Goal: Task Accomplishment & Management: Manage account settings

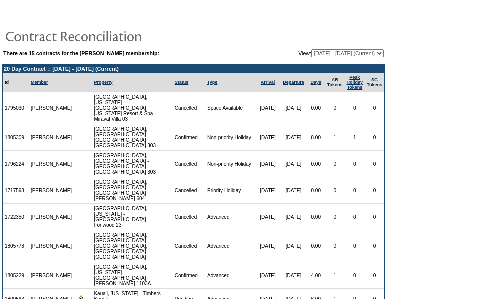
click at [311, 54] on select "[DATE] - [DATE] [DATE] - [DATE] [DATE] - [DATE] [DATE] - [DATE] [DATE] - [DATE]…" at bounding box center [347, 53] width 72 height 8
select select "123466"
click at [311, 50] on select "08/01/14 - 08/31/15 09/01/15 - 08/31/16 09/01/16 - 08/31/17 09/01/17 - 08/31/18…" at bounding box center [347, 53] width 72 height 8
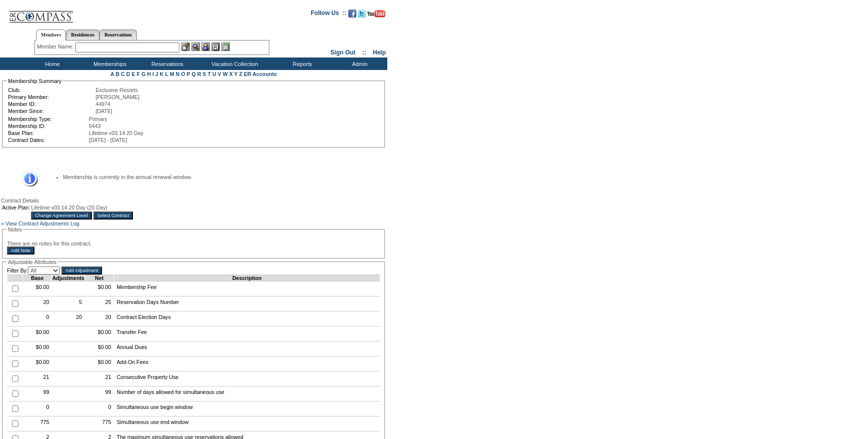
click at [10, 311] on td at bounding box center [14, 303] width 15 height 15
click at [19, 311] on td at bounding box center [14, 303] width 15 height 15
click at [13, 307] on input "checkbox" at bounding box center [15, 303] width 6 height 6
checkbox input "true"
click at [92, 274] on input "Add Adjustment" at bounding box center [81, 270] width 40 height 8
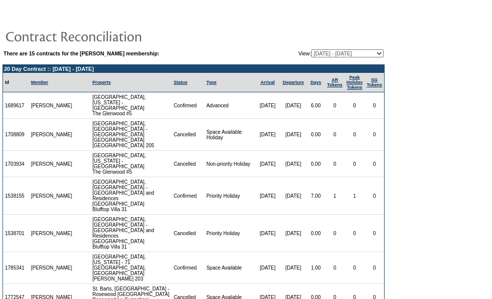
click at [328, 56] on select "[DATE] - [DATE] [DATE] - [DATE] [DATE] - [DATE] [DATE] - [DATE] [DATE] - [DATE]…" at bounding box center [347, 53] width 72 height 8
select select "129124"
click at [311, 50] on select "[DATE] - [DATE] [DATE] - [DATE] [DATE] - [DATE] [DATE] - [DATE] [DATE] - [DATE]…" at bounding box center [347, 53] width 72 height 8
